Goal: Find specific page/section: Find specific page/section

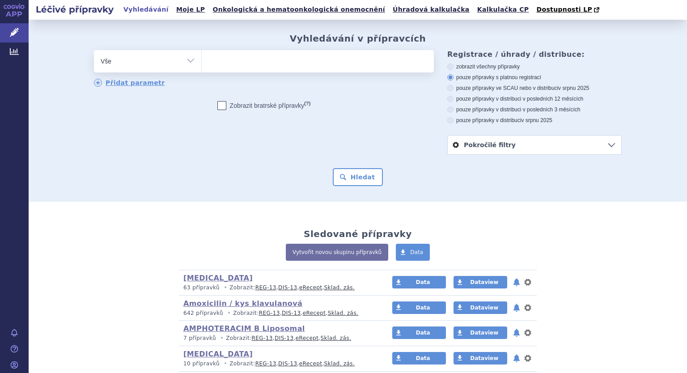
click at [185, 58] on select "Vše Přípravek/SUKL kód MAH VPOIS ATC/Aktivní látka Léková forma Síla" at bounding box center [147, 60] width 107 height 20
select select "filter-atc-group"
click at [94, 51] on select "Vše Přípravek/SUKL kód MAH VPOIS ATC/Aktivní látka Léková forma Síla" at bounding box center [147, 60] width 107 height 20
click at [221, 62] on ul at bounding box center [318, 59] width 232 height 19
click at [202, 62] on select at bounding box center [201, 61] width 0 height 22
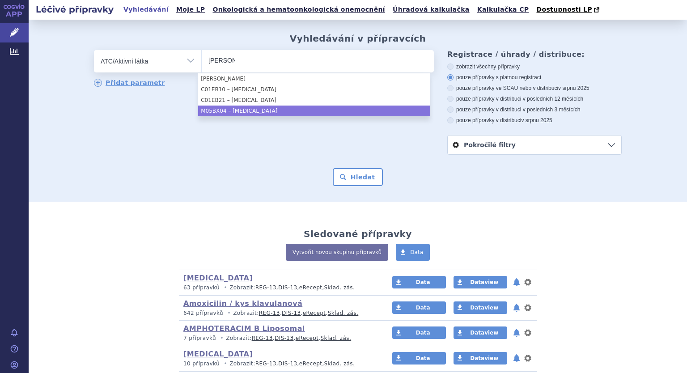
type input "[PERSON_NAME]"
select select "M05BX04"
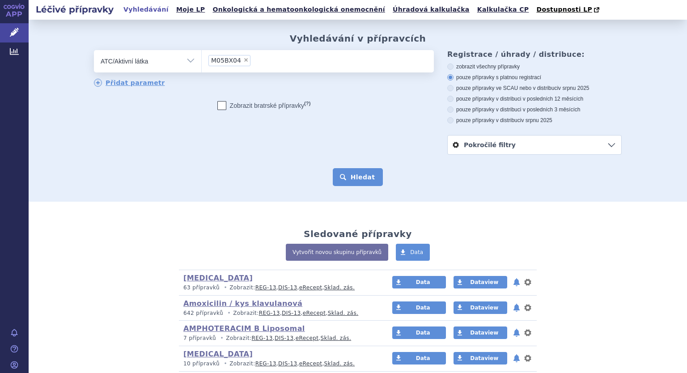
click at [363, 176] on button "Hledat" at bounding box center [358, 177] width 51 height 18
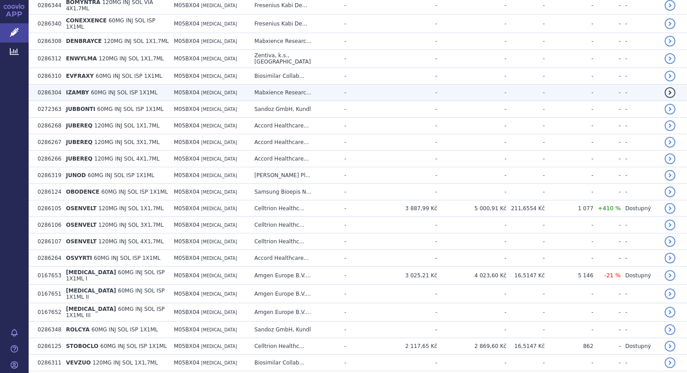
scroll to position [140, 0]
